Goal: Task Accomplishment & Management: Complete application form

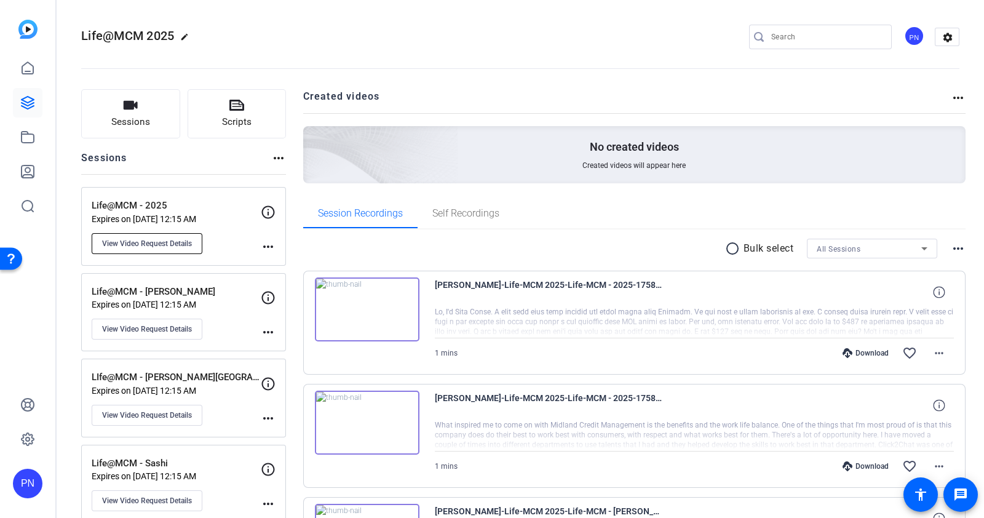
click at [166, 249] on button "View Video Request Details" at bounding box center [147, 243] width 111 height 21
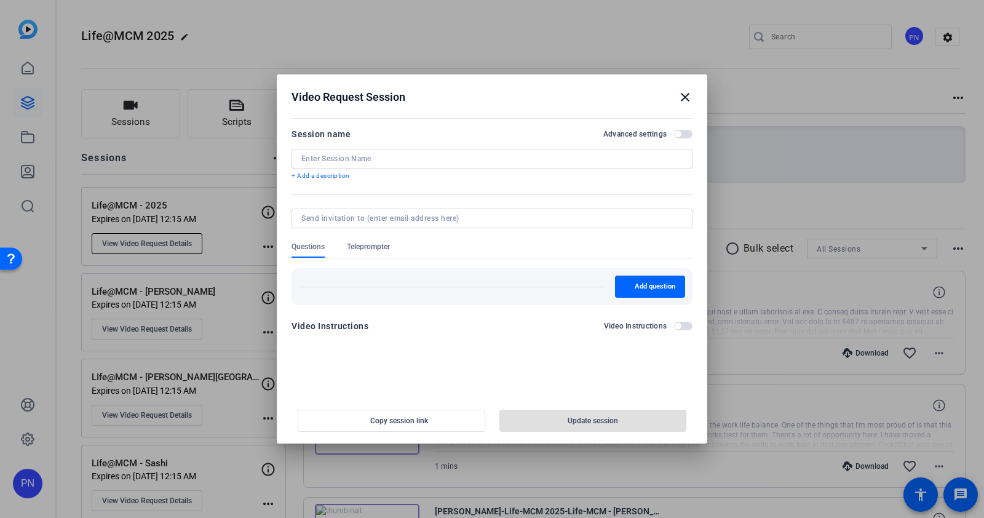
type input "Life@MCM - 2025"
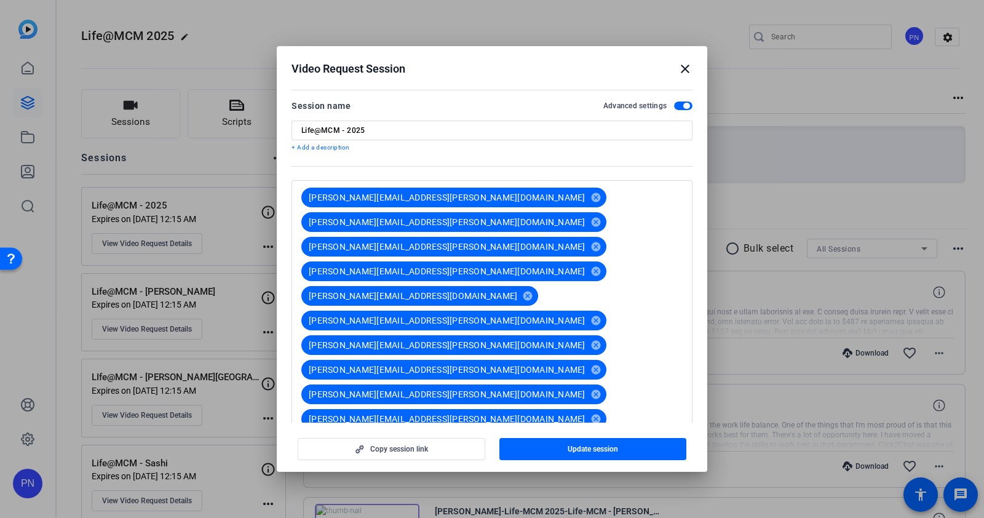
click at [686, 69] on mat-icon "close" at bounding box center [685, 68] width 15 height 15
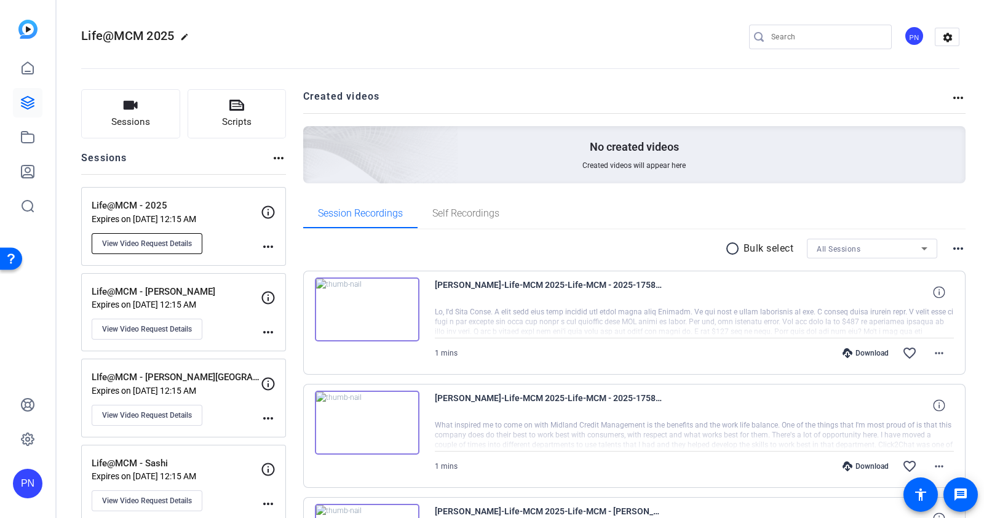
click at [157, 242] on span "View Video Request Details" at bounding box center [147, 244] width 90 height 10
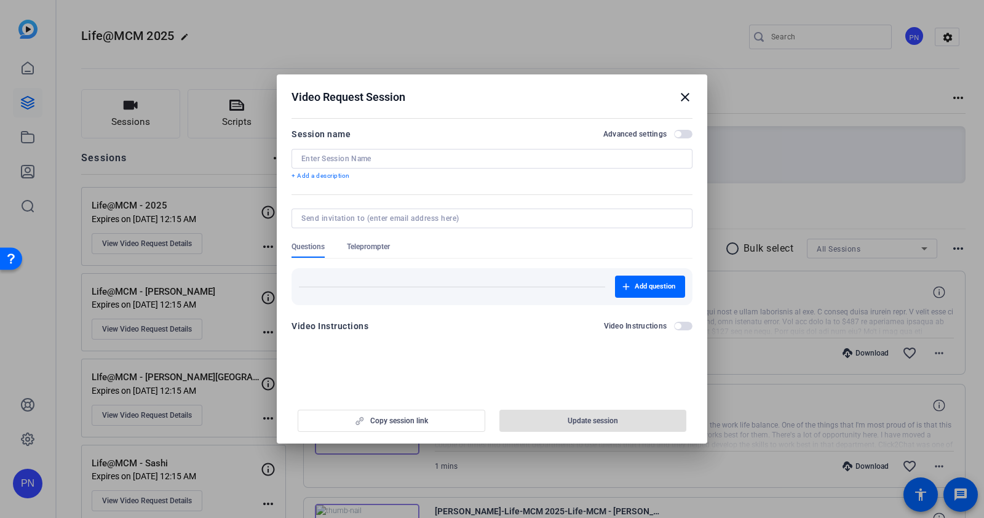
type input "Life@MCM - 2025"
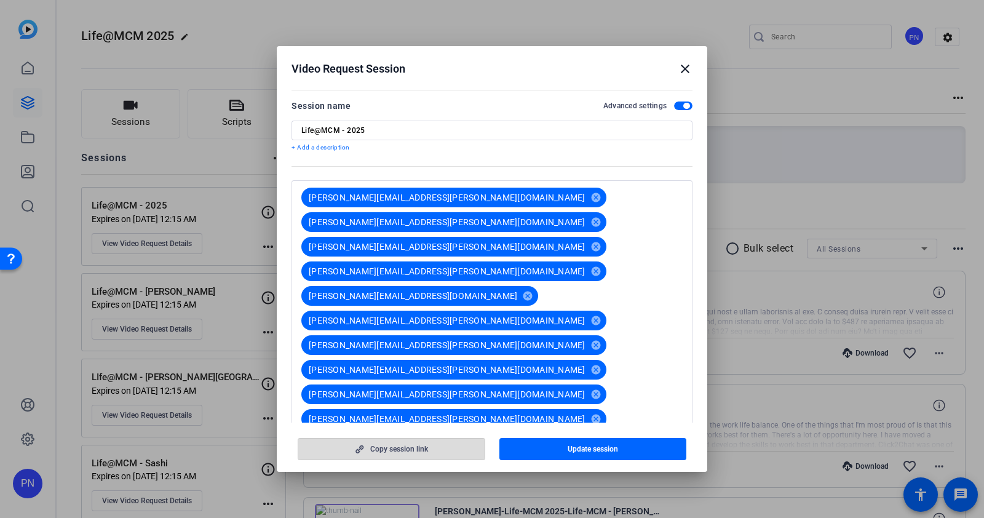
click at [419, 453] on span "Copy session link" at bounding box center [399, 449] width 58 height 10
click at [686, 67] on mat-icon "close" at bounding box center [685, 68] width 15 height 15
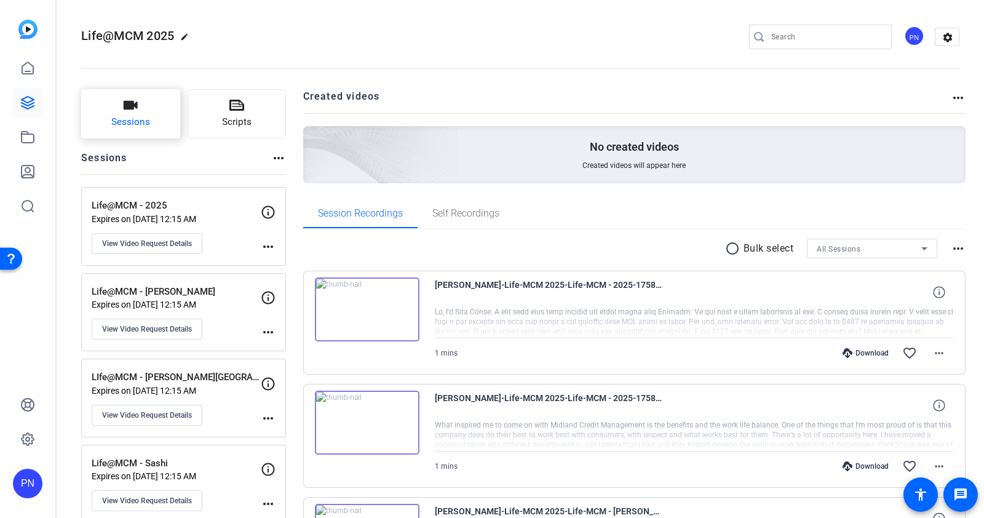
click at [137, 110] on icon "button" at bounding box center [130, 105] width 15 height 15
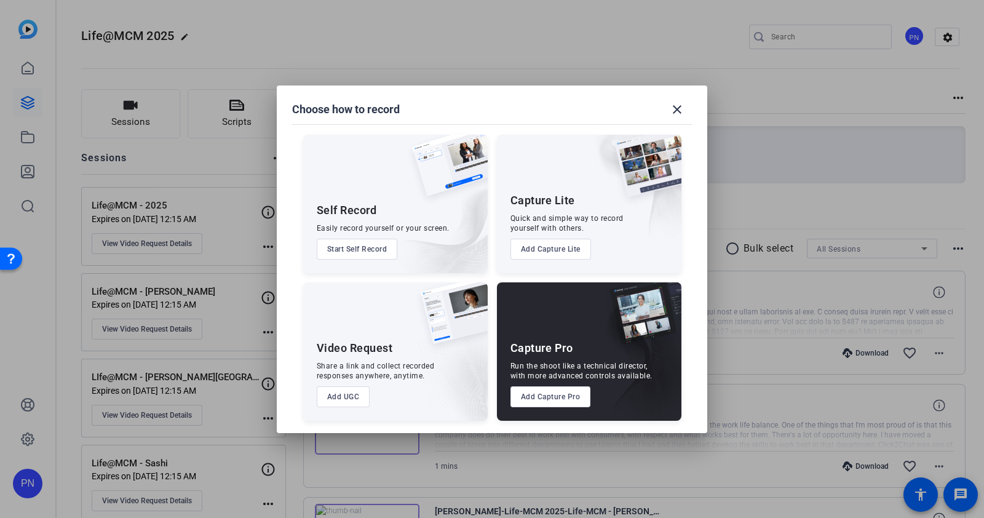
click at [346, 397] on button "Add UGC" at bounding box center [343, 396] width 53 height 21
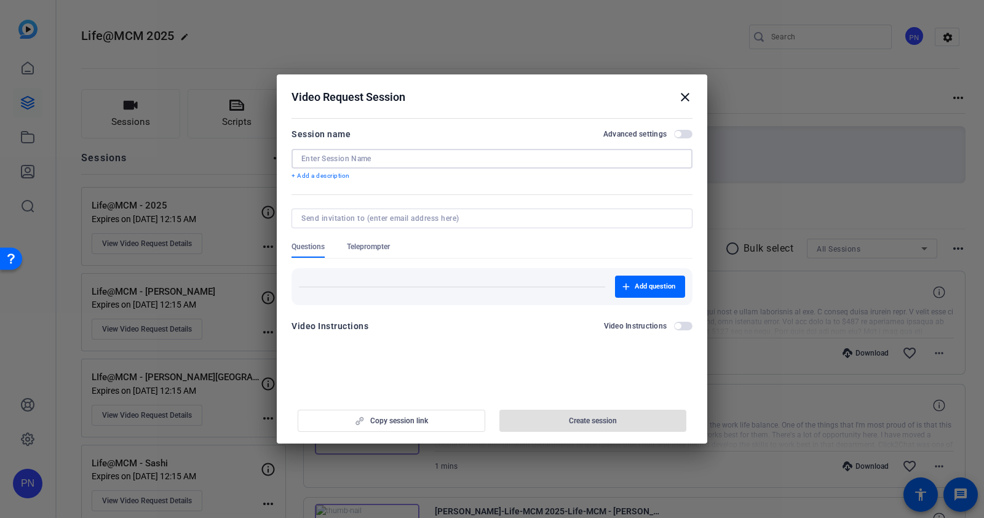
click at [341, 157] on input at bounding box center [491, 159] width 381 height 10
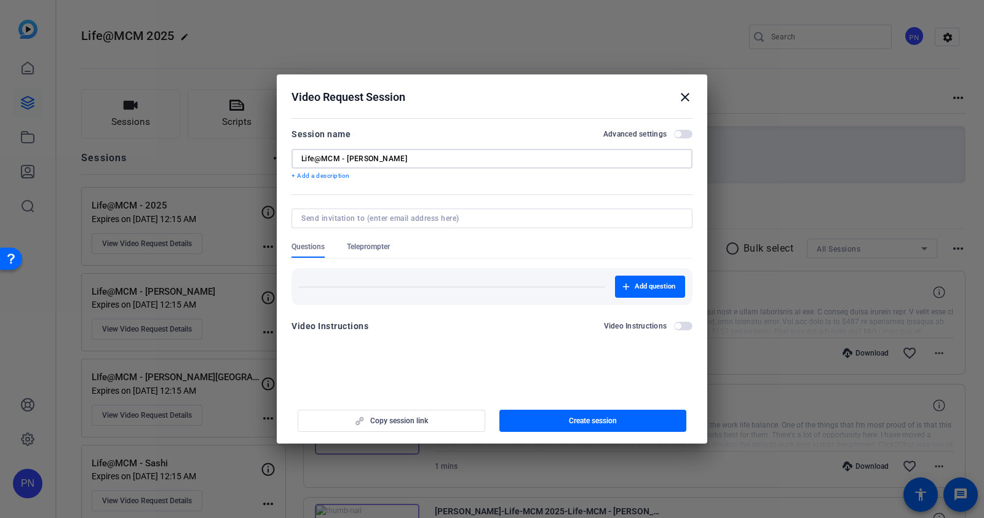
type input "Life@MCM - [PERSON_NAME]"
click at [379, 218] on input at bounding box center [489, 218] width 376 height 10
type input "[PERSON_NAME].[PERSON_NAME]"
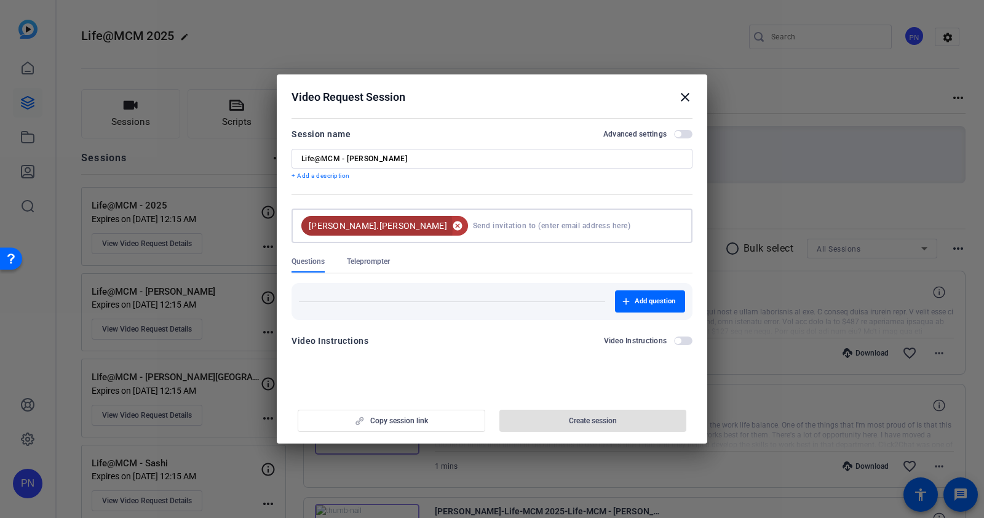
click at [447, 228] on mat-icon "cancel" at bounding box center [457, 225] width 21 height 11
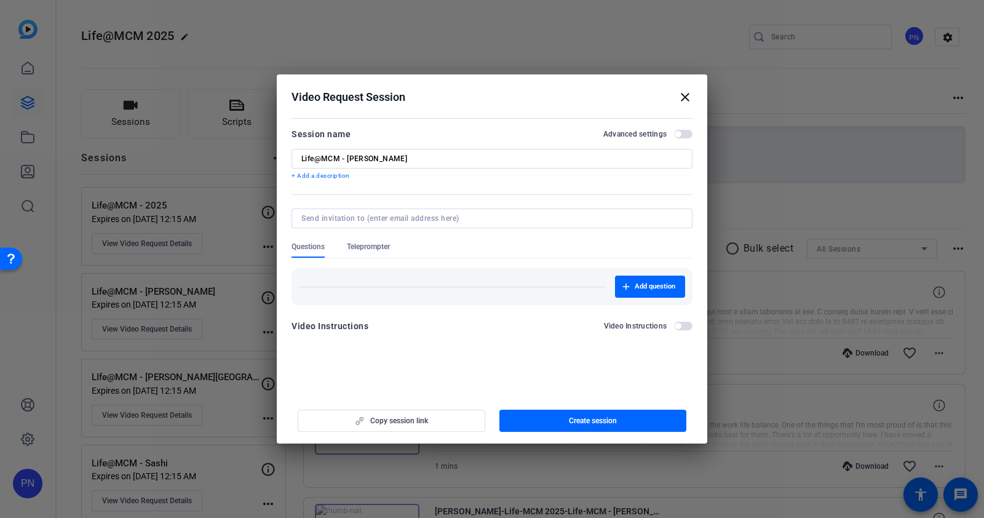
click at [379, 223] on input at bounding box center [489, 218] width 376 height 10
paste input "[PERSON_NAME][EMAIL_ADDRESS][PERSON_NAME][DOMAIN_NAME]"
type input "[PERSON_NAME][EMAIL_ADDRESS][PERSON_NAME][DOMAIN_NAME]"
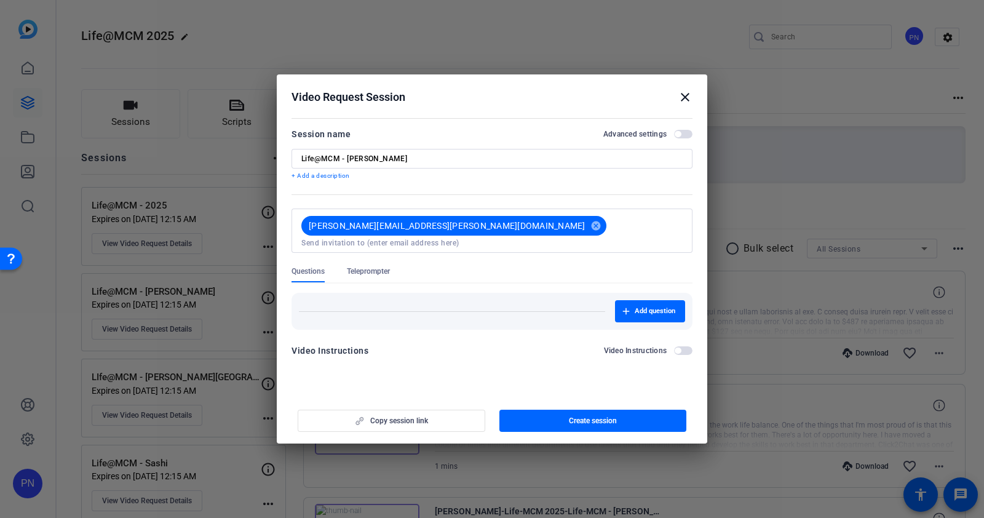
click at [466, 283] on div "Add question" at bounding box center [491, 306] width 401 height 46
click at [681, 134] on span "button" at bounding box center [678, 134] width 6 height 6
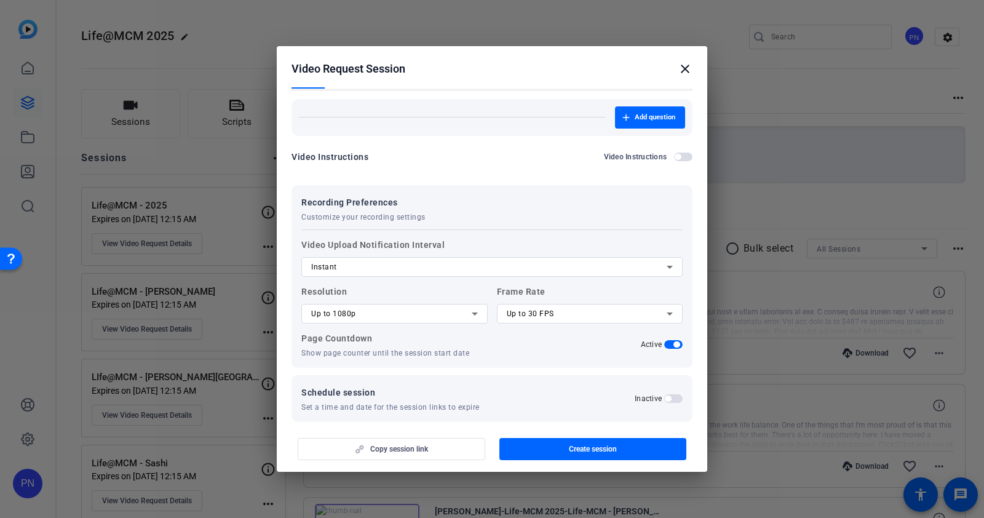
scroll to position [167, 0]
click at [665, 394] on span "button" at bounding box center [668, 397] width 6 height 6
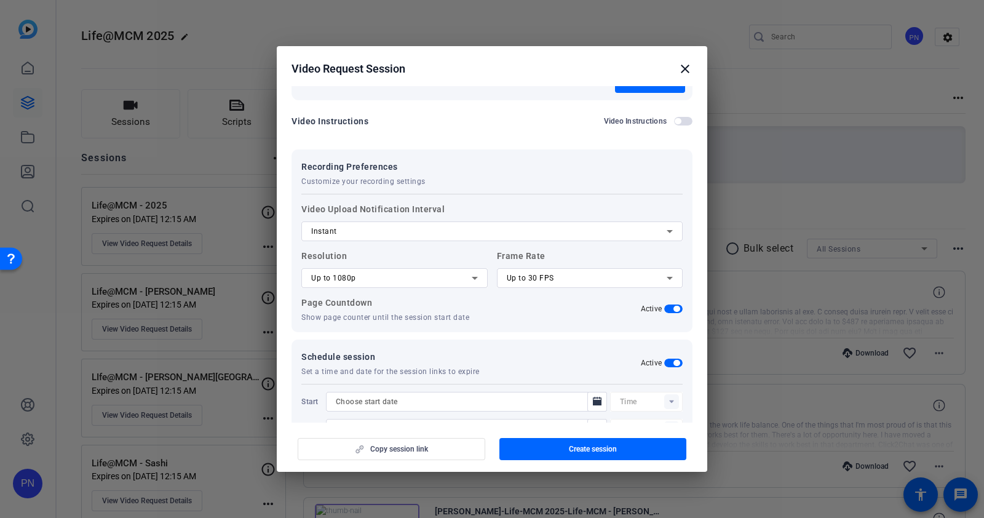
scroll to position [229, 0]
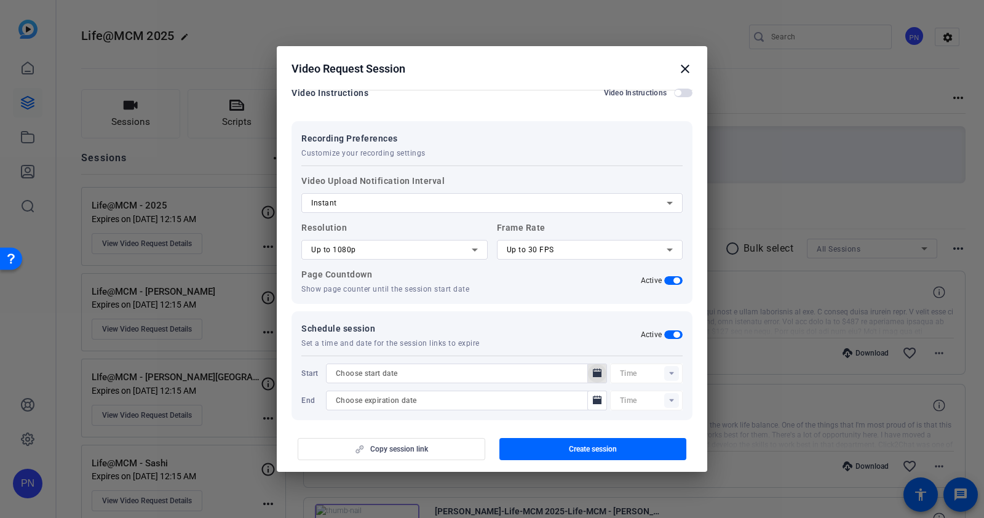
click at [592, 366] on icon "Open calendar" at bounding box center [597, 373] width 10 height 15
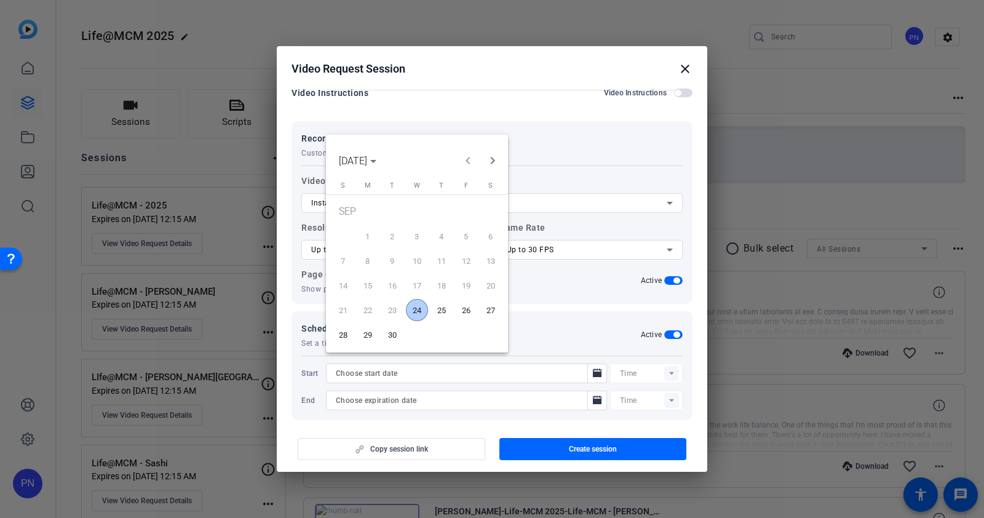
drag, startPoint x: 418, startPoint y: 309, endPoint x: 616, endPoint y: 365, distance: 205.9
click at [419, 309] on span "24" at bounding box center [417, 310] width 22 height 22
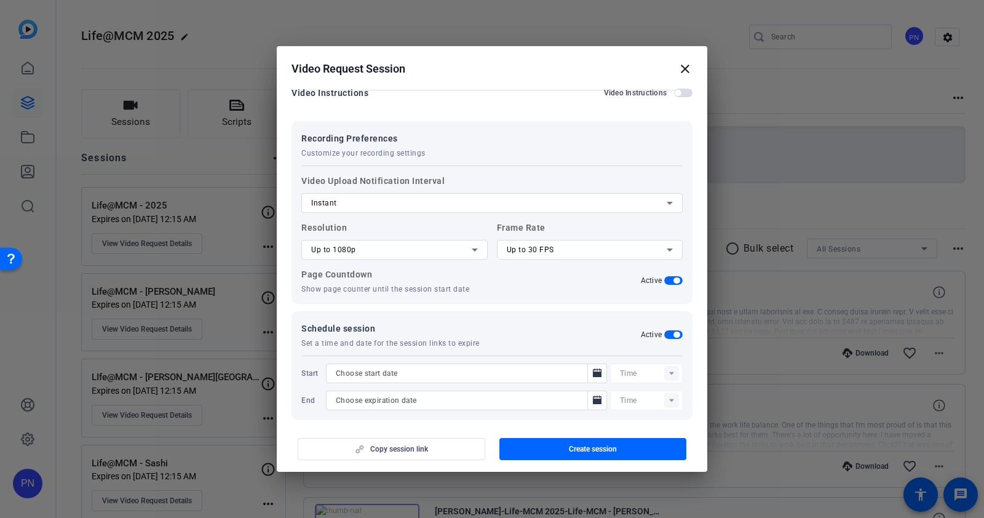
type input "[DATE]"
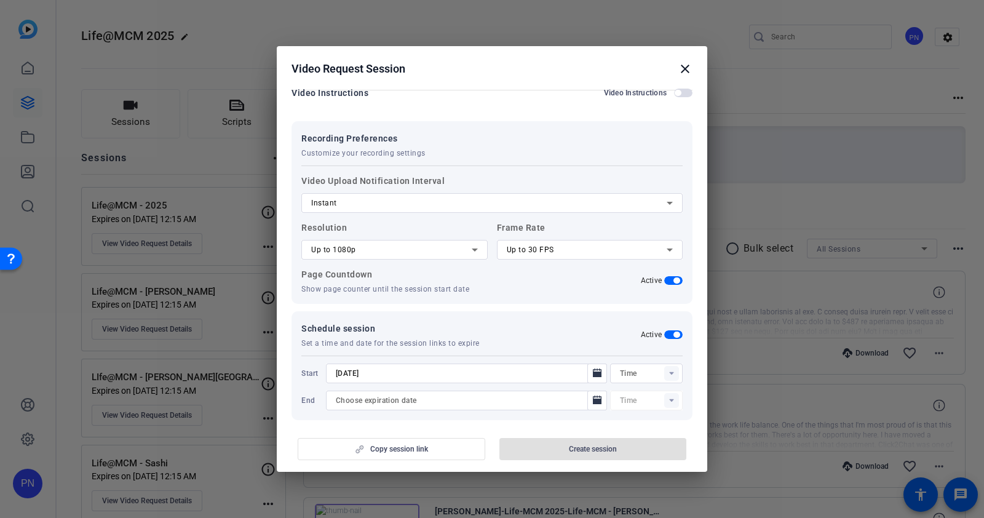
click at [664, 366] on rect at bounding box center [671, 373] width 15 height 15
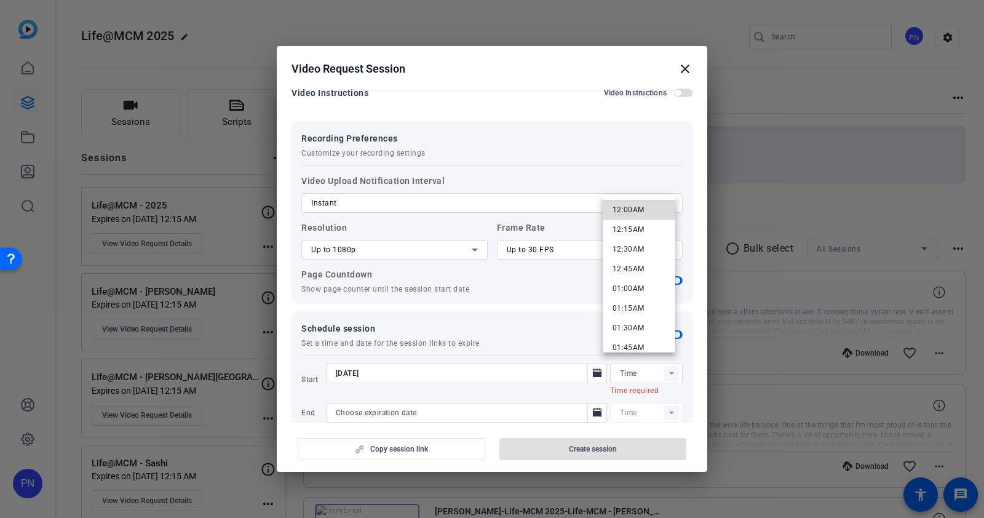
click at [649, 207] on mat-option "12:00AM" at bounding box center [639, 210] width 73 height 20
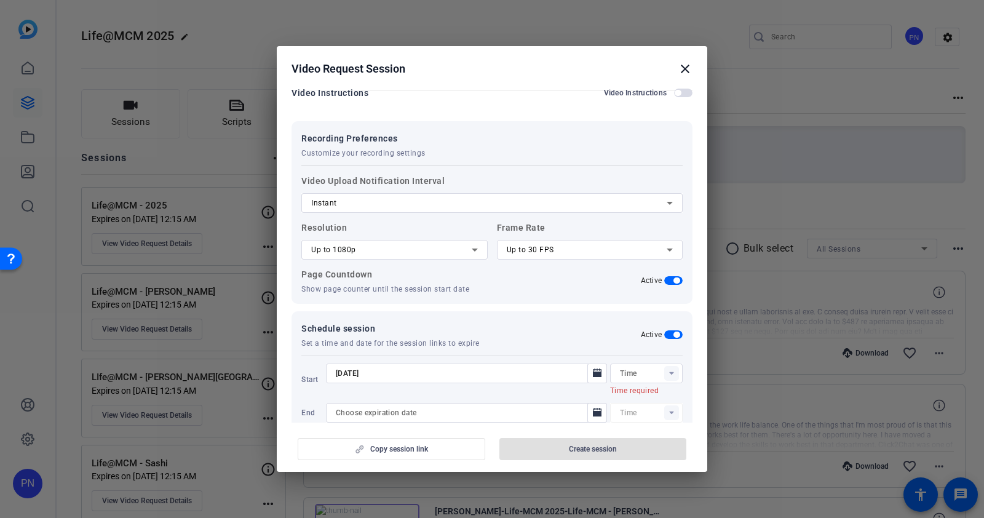
type input "12:00AM"
click at [593, 395] on icon "Open calendar" at bounding box center [597, 399] width 9 height 9
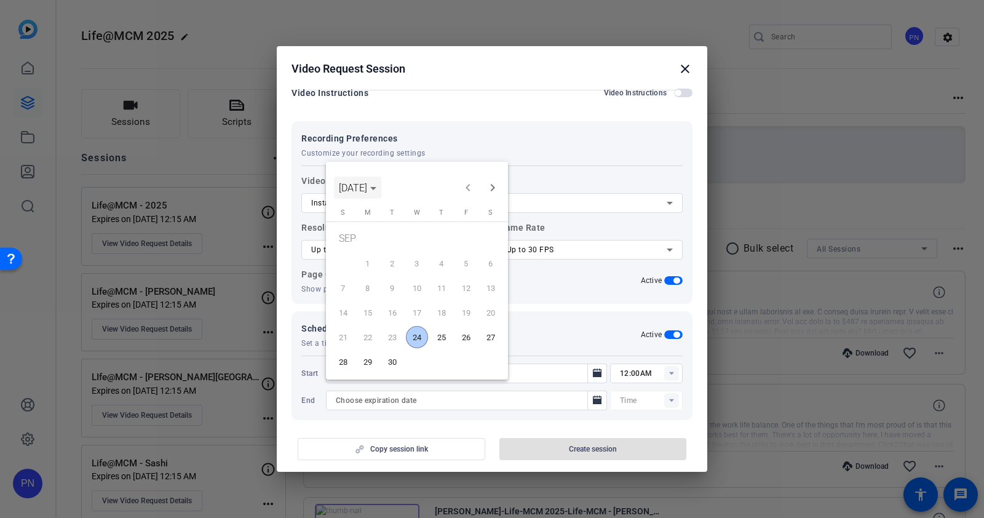
click at [367, 186] on span "[DATE]" at bounding box center [353, 188] width 28 height 12
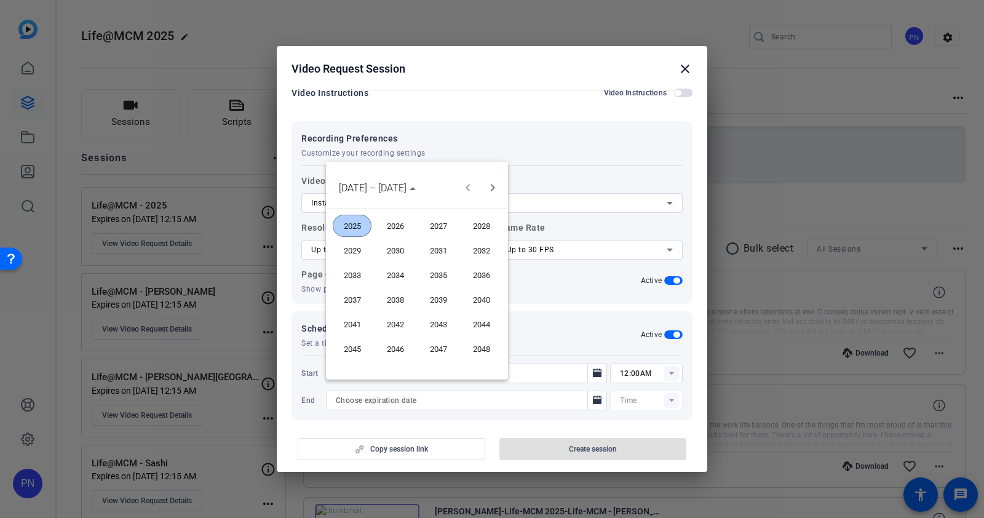
click at [354, 220] on span "2025" at bounding box center [352, 226] width 39 height 22
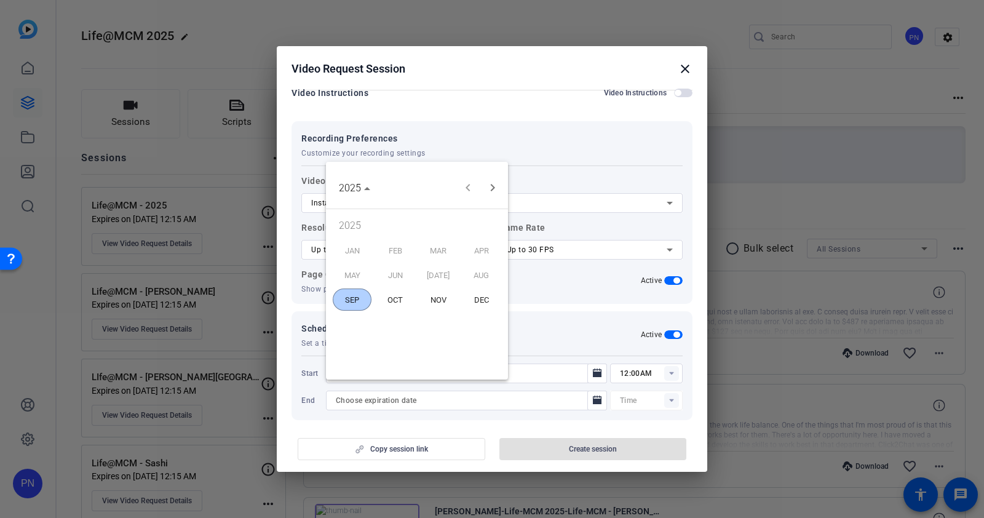
click at [491, 300] on span "DEC" at bounding box center [481, 299] width 39 height 22
click at [422, 356] on span "31" at bounding box center [417, 362] width 22 height 22
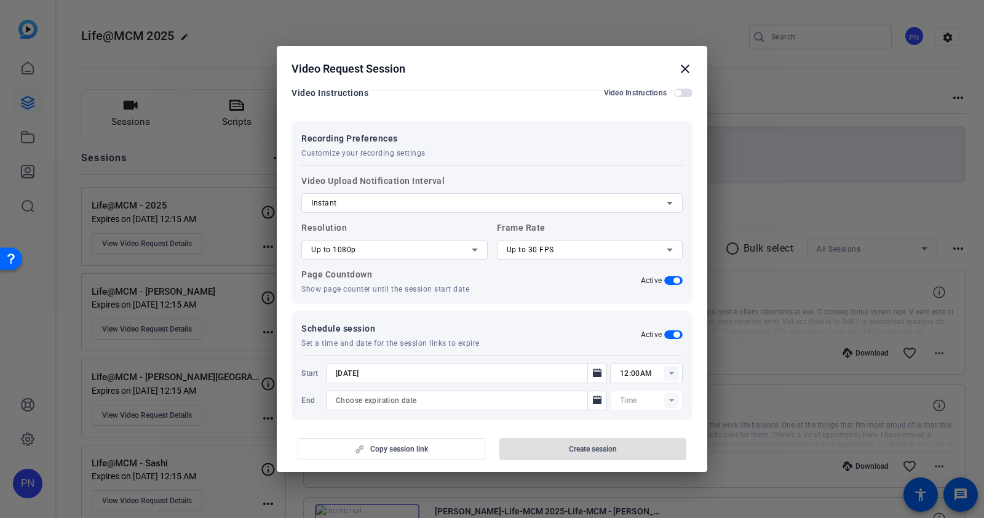
type input "[DATE]"
type input "12:15AM"
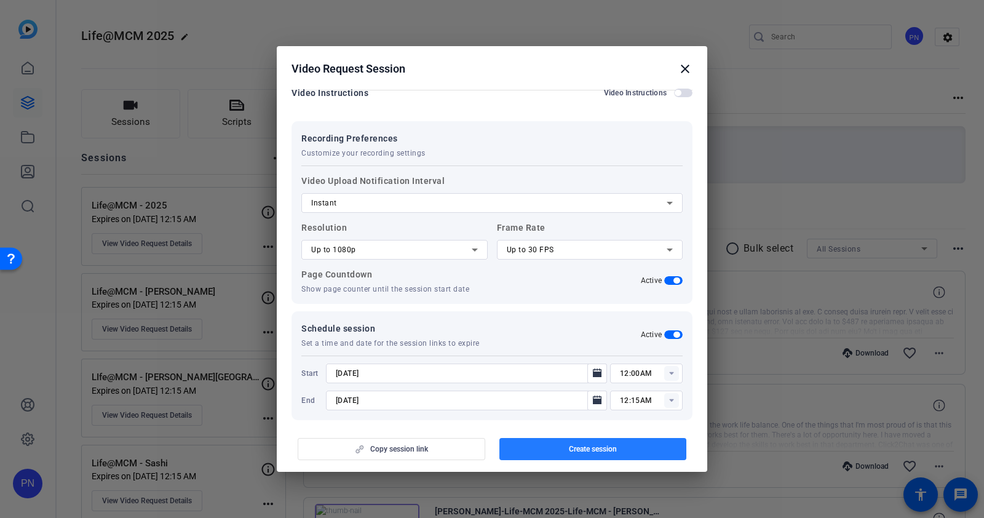
click at [593, 447] on span "Create session" at bounding box center [593, 449] width 48 height 10
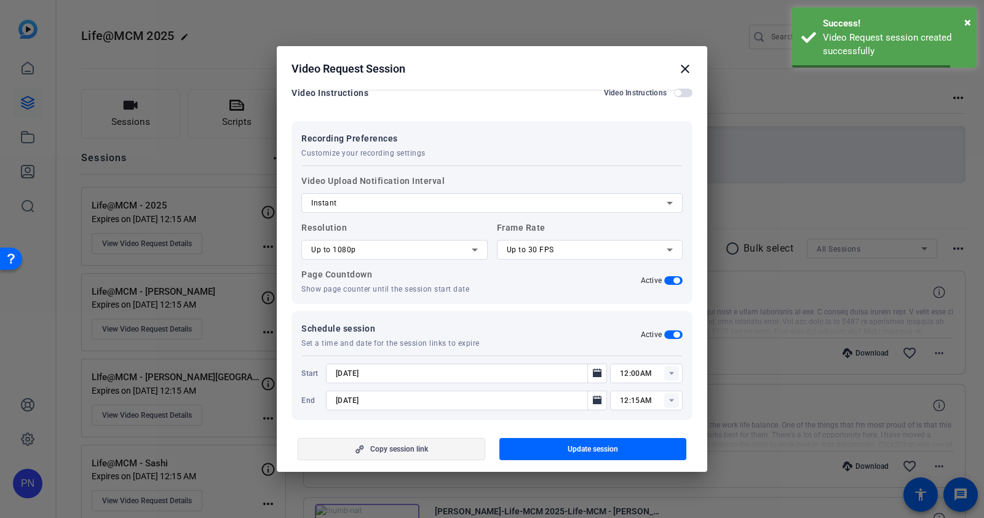
click at [429, 447] on span "button" at bounding box center [391, 449] width 186 height 30
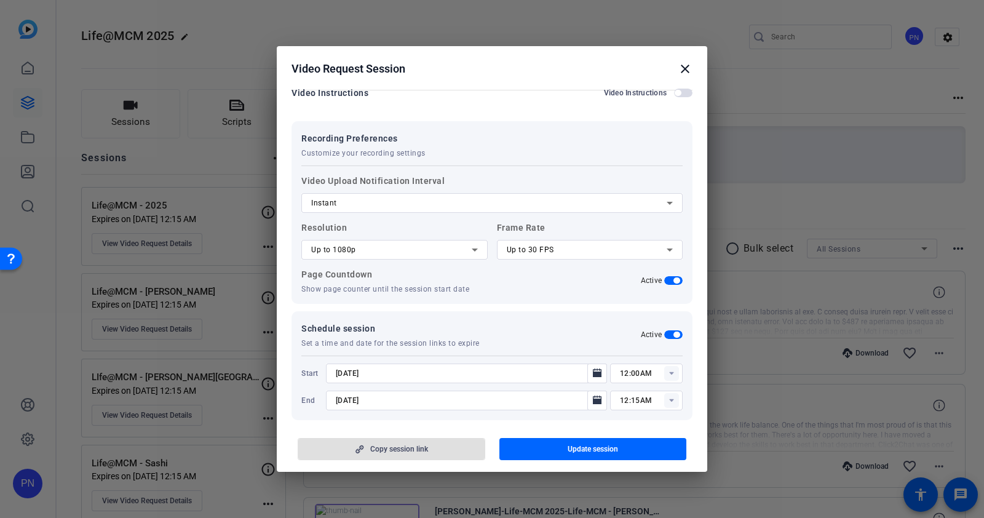
click at [684, 67] on mat-icon "close" at bounding box center [685, 68] width 15 height 15
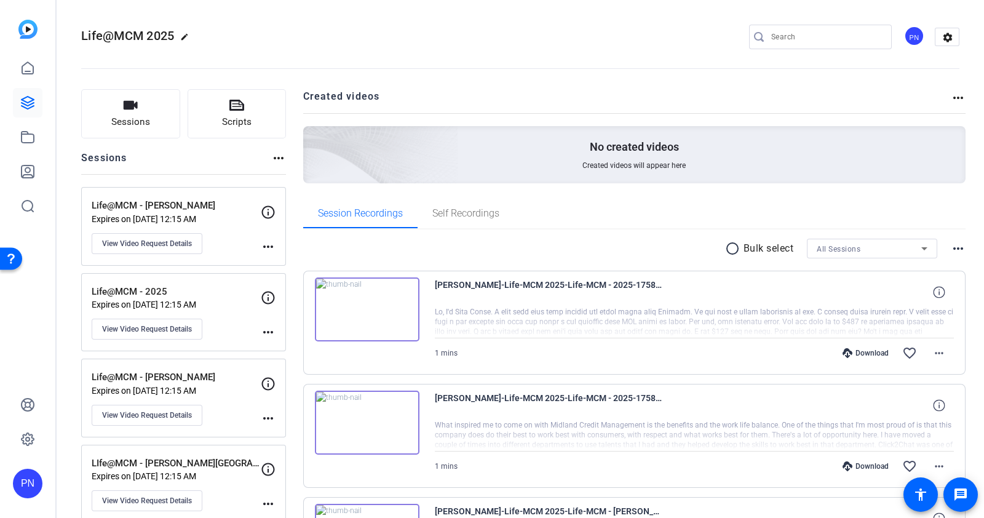
click at [164, 210] on p "Life@MCM - [PERSON_NAME]" at bounding box center [176, 206] width 169 height 14
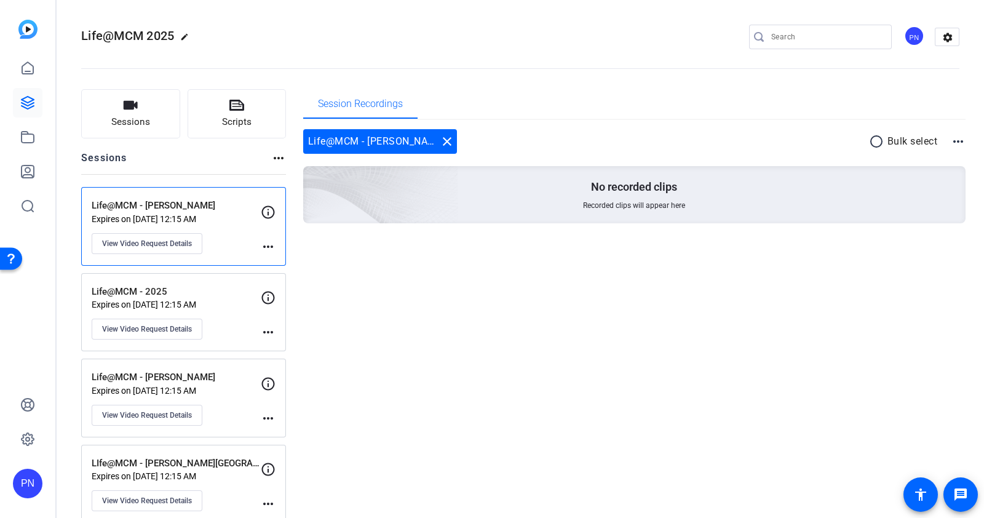
click at [265, 242] on mat-icon "more_horiz" at bounding box center [268, 246] width 15 height 15
click at [249, 245] on div at bounding box center [492, 259] width 984 height 518
click at [186, 242] on span "View Video Request Details" at bounding box center [147, 244] width 90 height 10
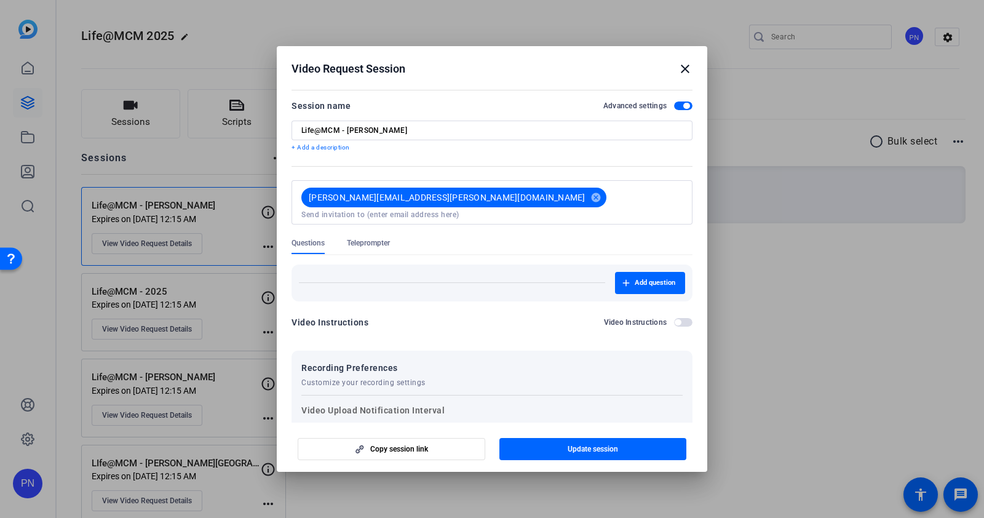
click at [379, 130] on input "Life@MCM - [PERSON_NAME]" at bounding box center [491, 130] width 381 height 10
type input "Life@MCM - [PERSON_NAME]"
click at [596, 444] on span "Update session" at bounding box center [593, 449] width 50 height 10
click at [689, 70] on mat-icon "close" at bounding box center [685, 68] width 15 height 15
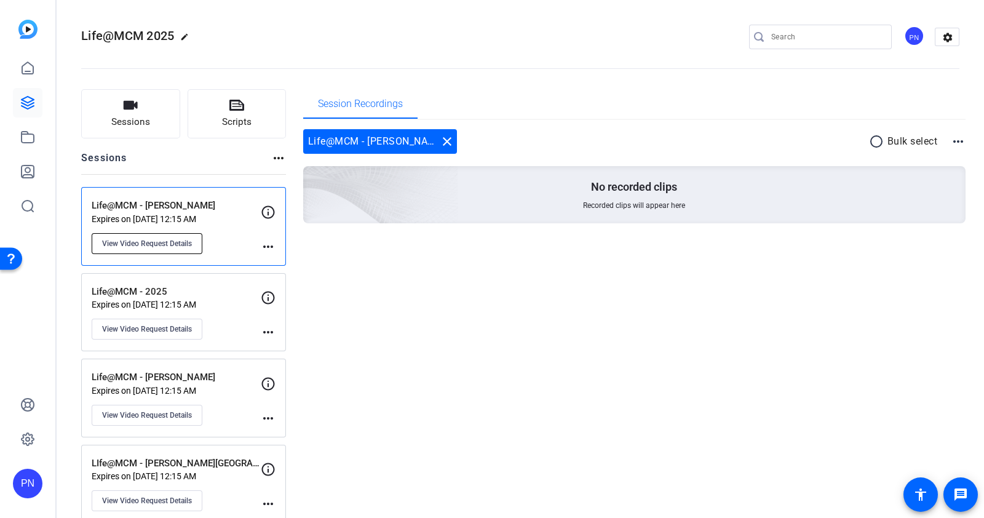
click at [173, 247] on span "View Video Request Details" at bounding box center [147, 244] width 90 height 10
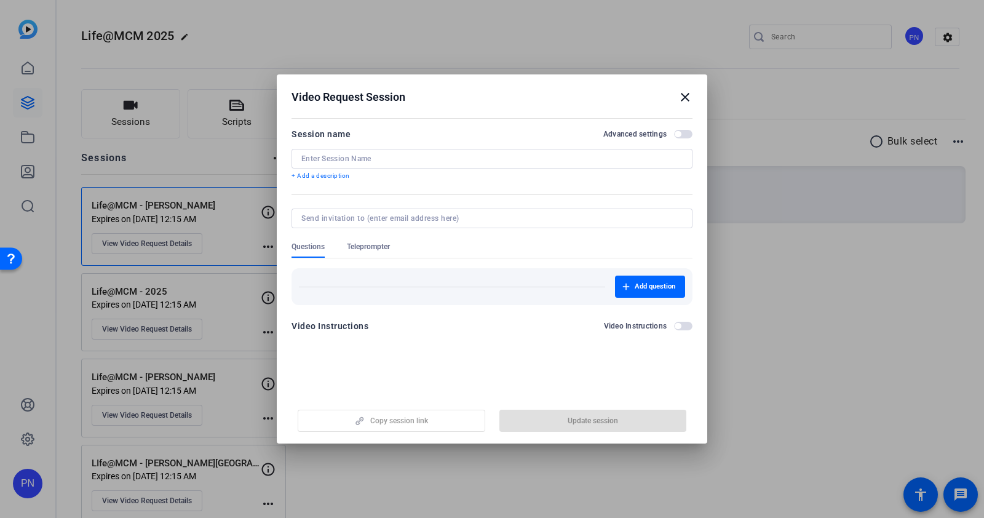
type input "Life@MCM - [PERSON_NAME]"
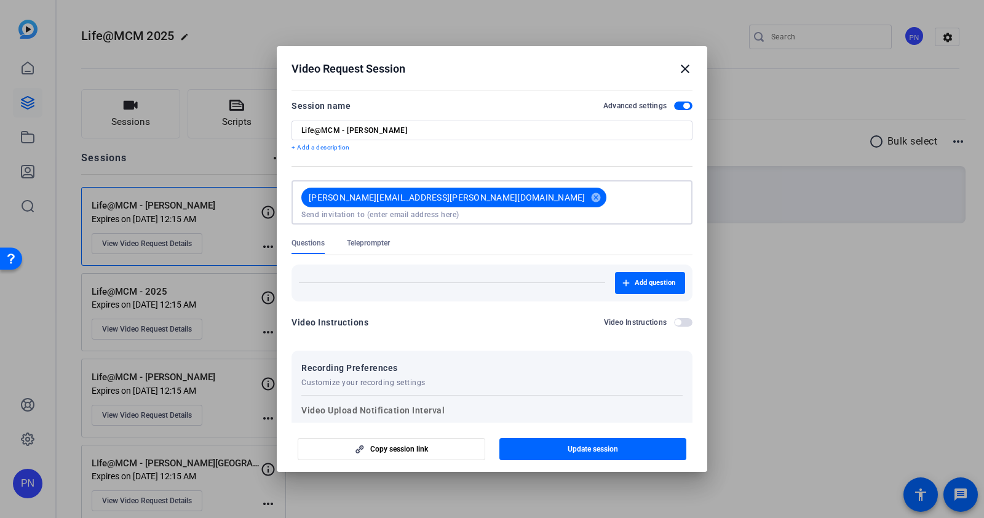
click at [475, 210] on input at bounding box center [491, 215] width 381 height 10
paste input "[EMAIL_ADDRESS][DOMAIN_NAME]"
type input "[EMAIL_ADDRESS][DOMAIN_NAME]"
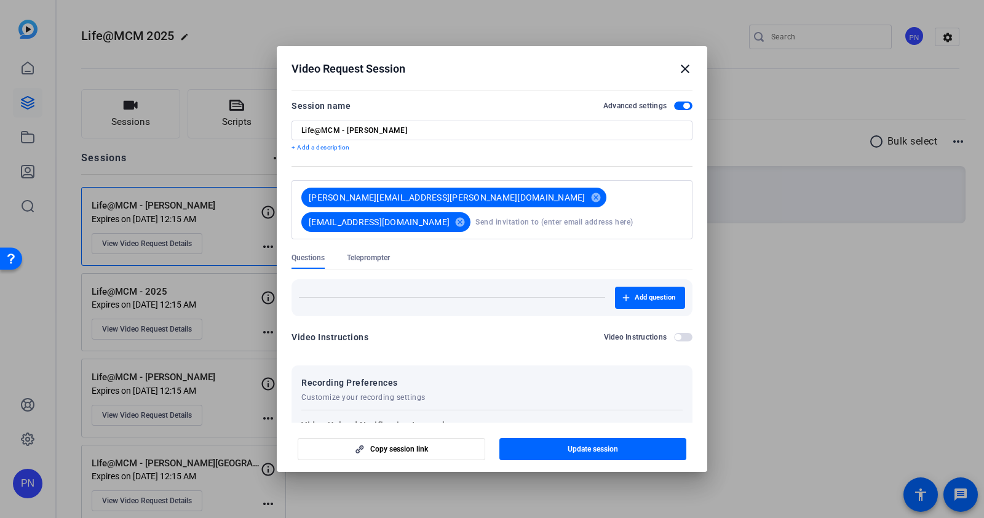
click at [525, 292] on div "Add question" at bounding box center [492, 298] width 386 height 22
click at [591, 451] on span "Update session" at bounding box center [593, 449] width 50 height 10
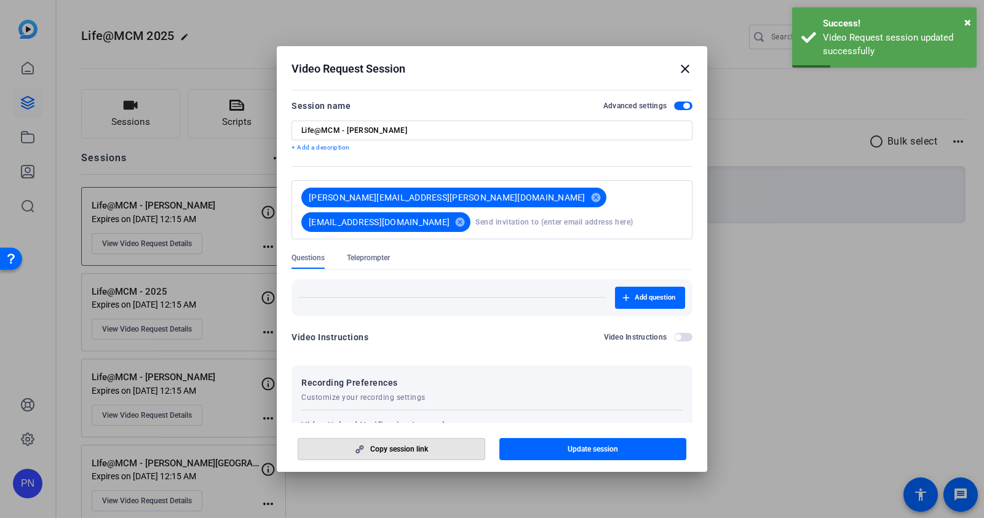
drag, startPoint x: 414, startPoint y: 450, endPoint x: 411, endPoint y: 486, distance: 36.4
click at [413, 451] on span "Copy session link" at bounding box center [399, 449] width 58 height 10
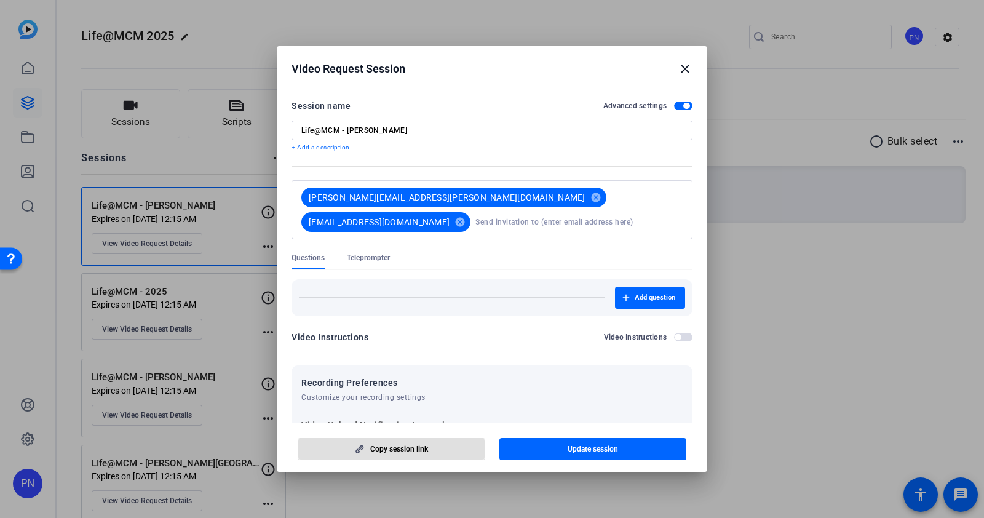
click at [688, 74] on mat-icon "close" at bounding box center [685, 68] width 15 height 15
